Goal: Task Accomplishment & Management: Manage account settings

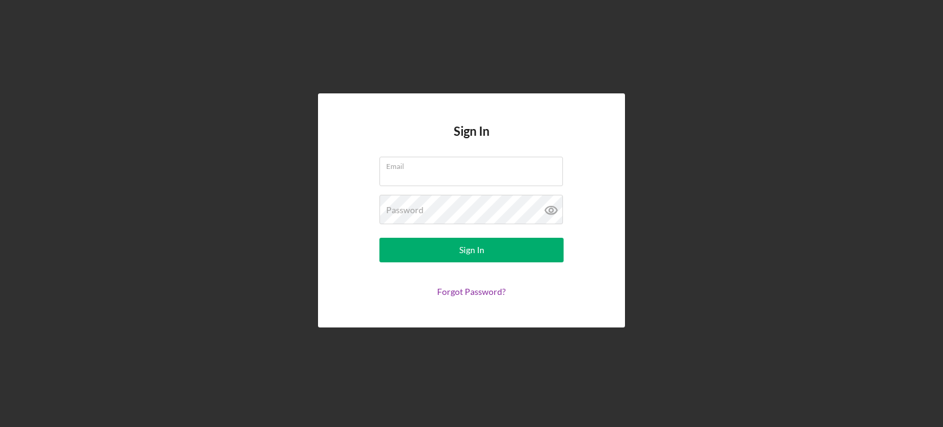
type input "[PERSON_NAME][EMAIL_ADDRESS][PERSON_NAME][DOMAIN_NAME]"
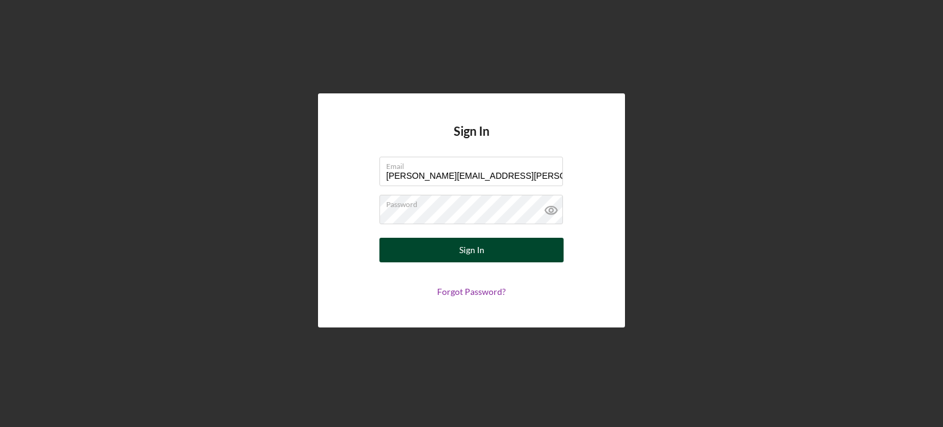
click at [433, 252] on button "Sign In" at bounding box center [471, 250] width 184 height 25
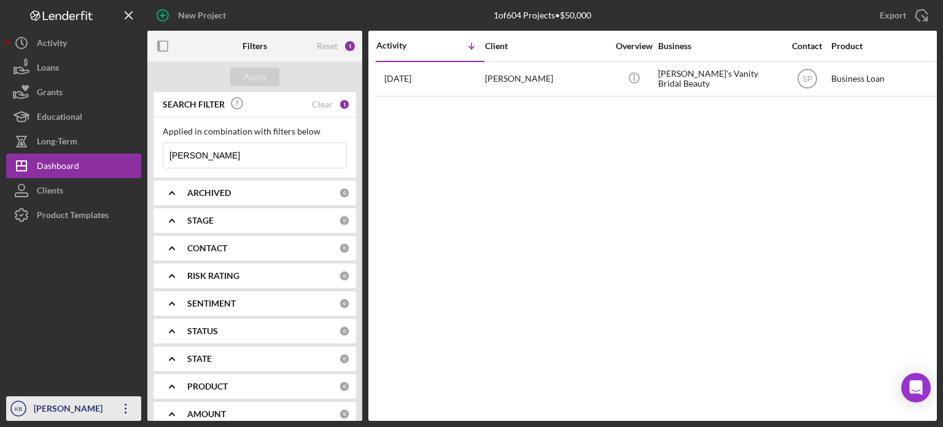
click at [58, 408] on div "[PERSON_NAME]" at bounding box center [71, 410] width 80 height 28
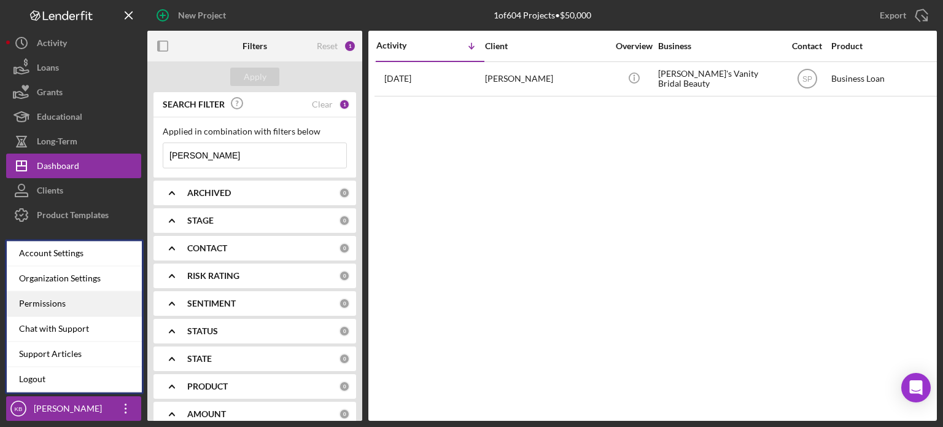
click at [36, 305] on div "Permissions" at bounding box center [74, 303] width 135 height 25
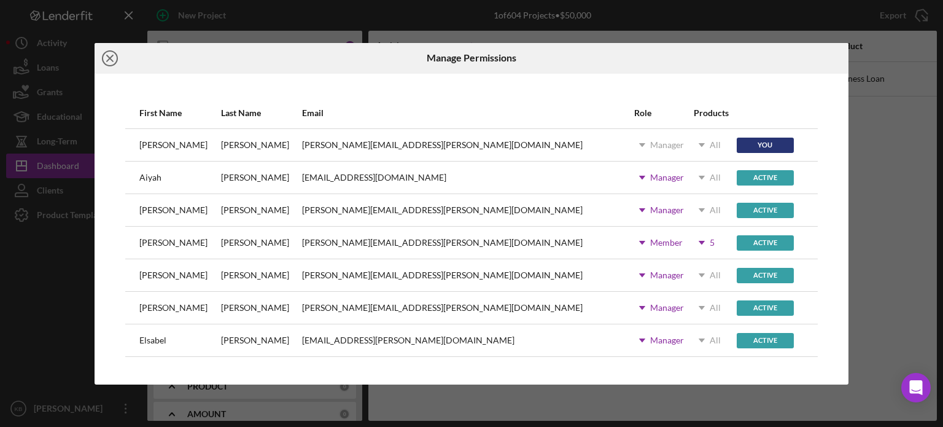
click at [104, 60] on icon "Icon/Close" at bounding box center [110, 58] width 31 height 31
